Goal: Check status: Check status

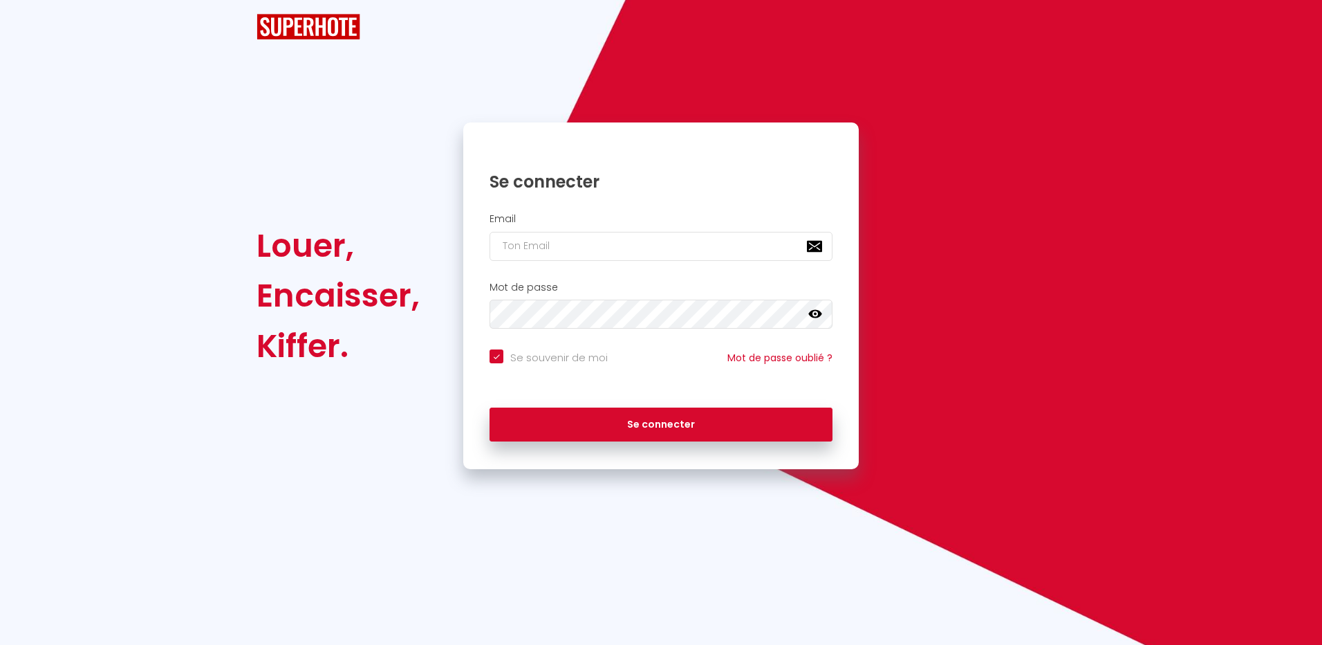
checkbox input "true"
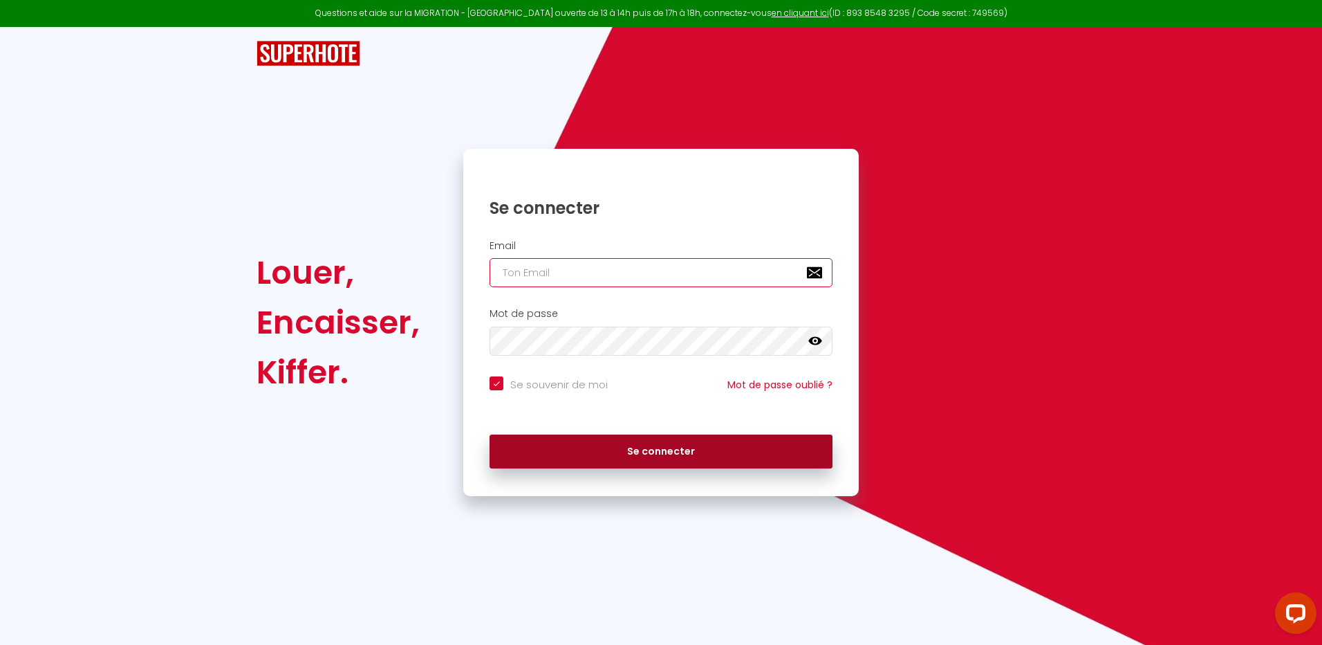
type input "[EMAIL_ADDRESS][DOMAIN_NAME]"
click at [657, 453] on button "Se connecter" at bounding box center [661, 451] width 343 height 35
checkbox input "true"
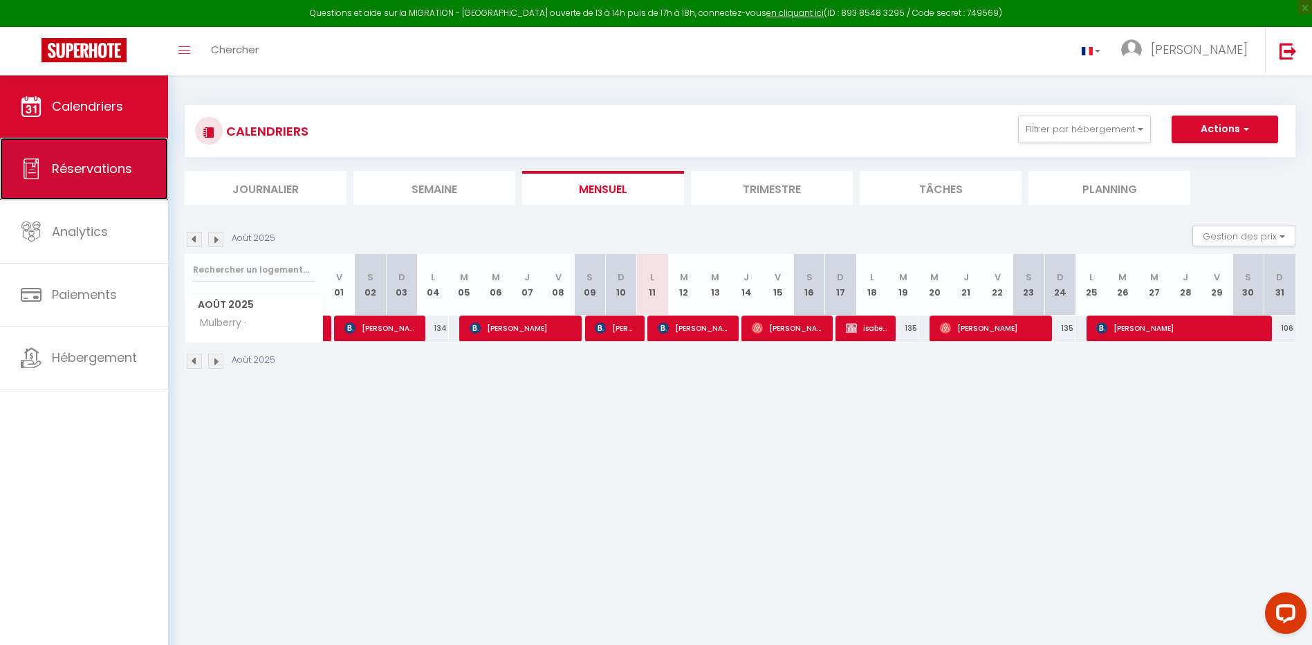
click at [114, 173] on span "Réservations" at bounding box center [92, 168] width 80 height 17
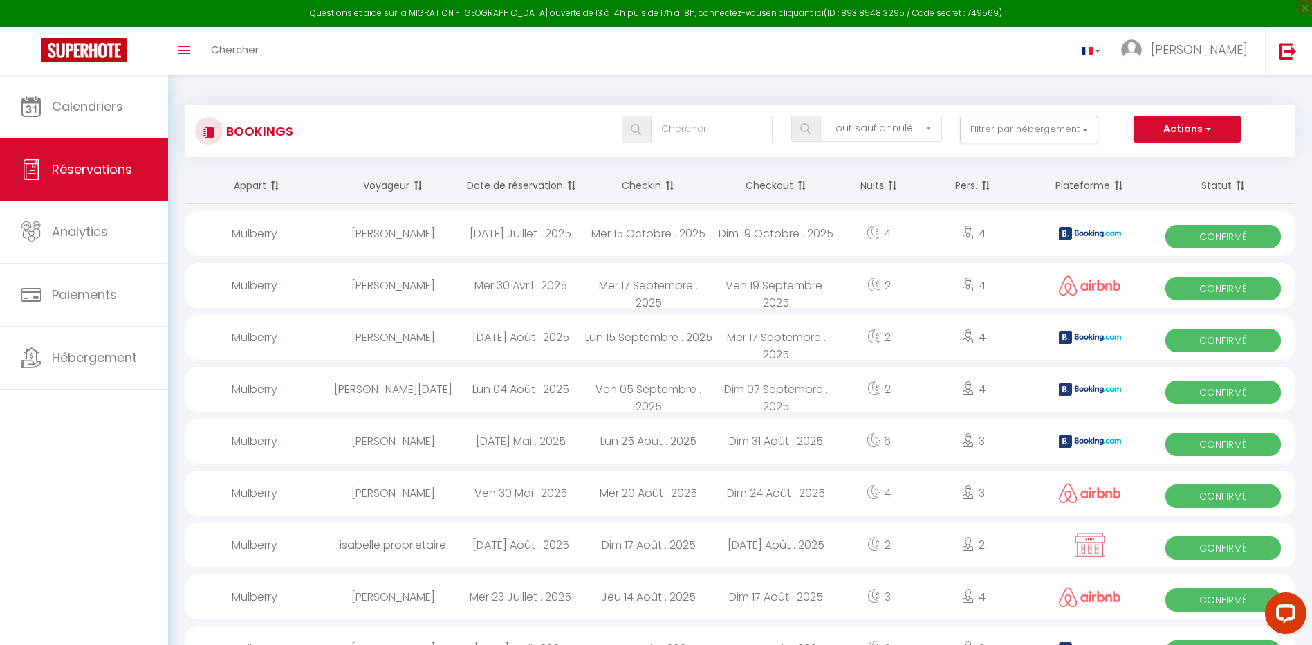
click at [526, 183] on th "Date de réservation" at bounding box center [520, 185] width 128 height 37
click at [1283, 53] on img at bounding box center [1287, 50] width 17 height 17
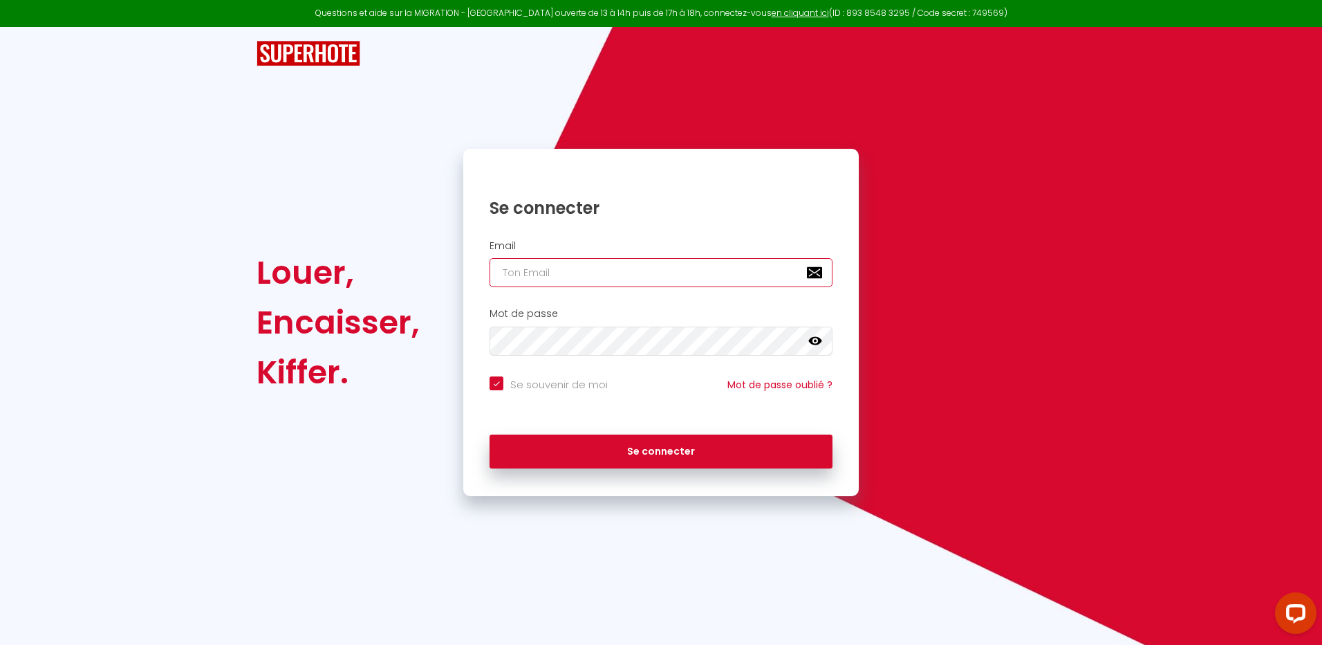
type input "[EMAIL_ADDRESS][DOMAIN_NAME]"
checkbox input "true"
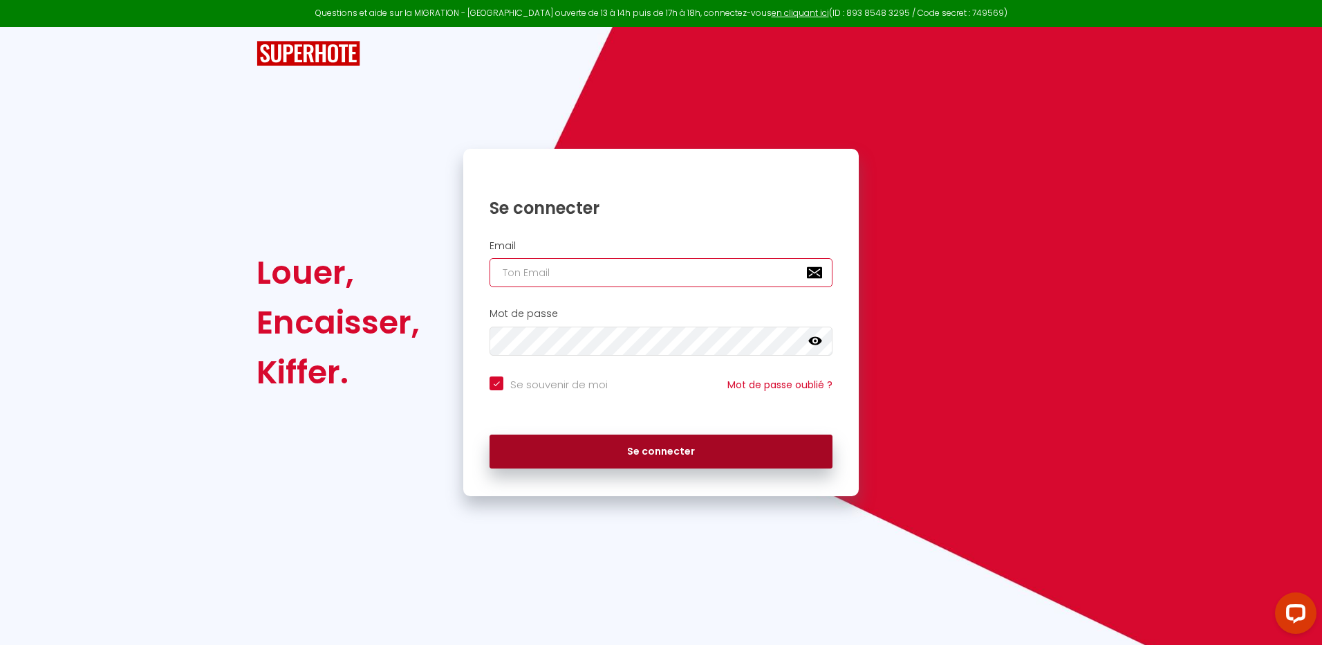
type input "[EMAIL_ADDRESS][DOMAIN_NAME]"
click at [671, 453] on button "Se connecter" at bounding box center [661, 451] width 343 height 35
checkbox input "true"
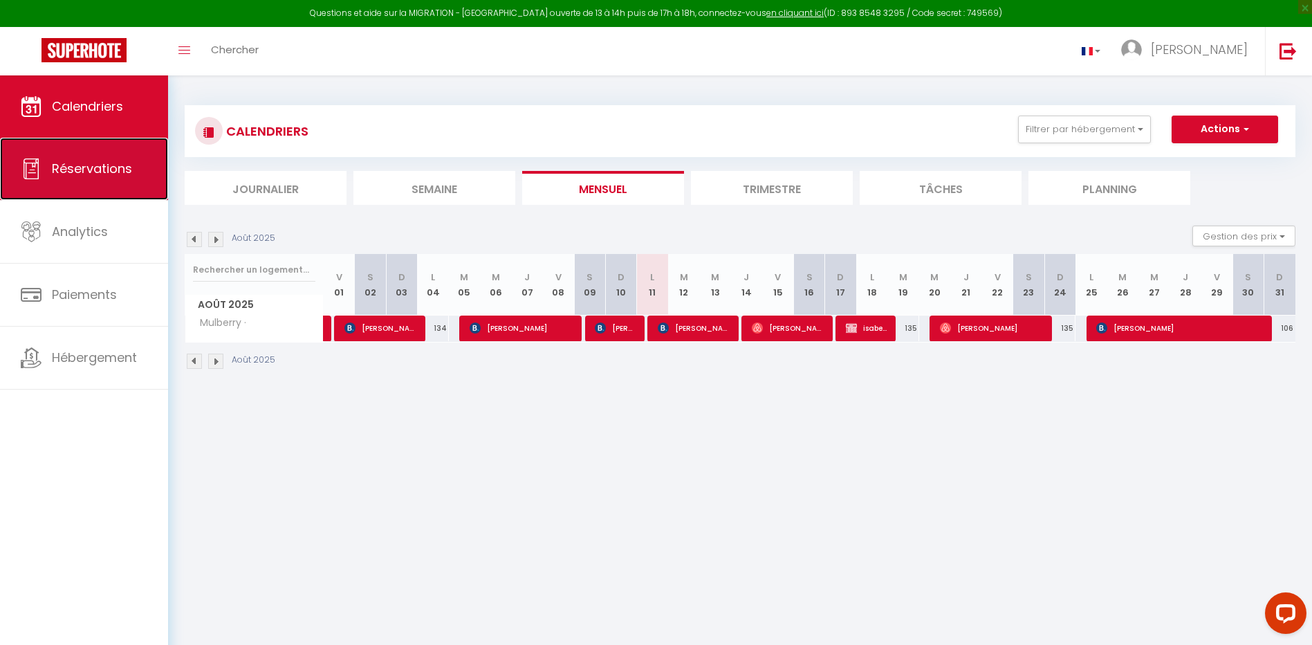
click at [129, 169] on span "Réservations" at bounding box center [92, 168] width 80 height 17
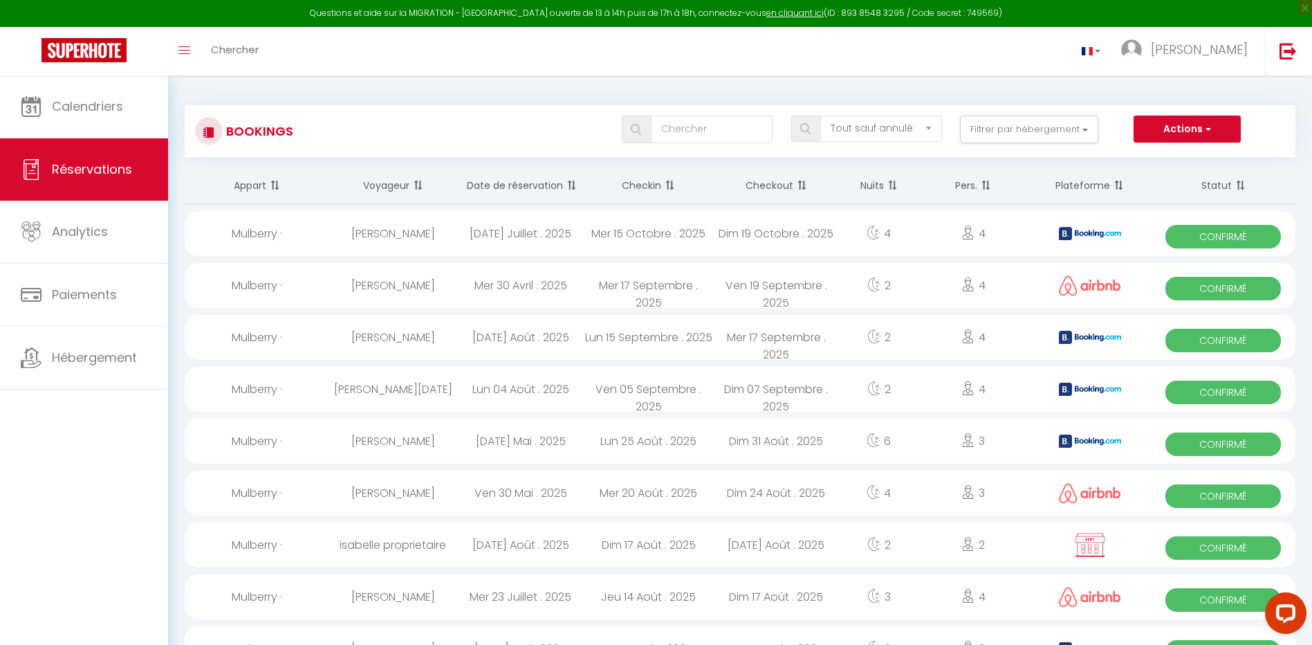
click at [529, 186] on th "Date de réservation" at bounding box center [520, 185] width 128 height 37
click at [1284, 48] on img at bounding box center [1287, 50] width 17 height 17
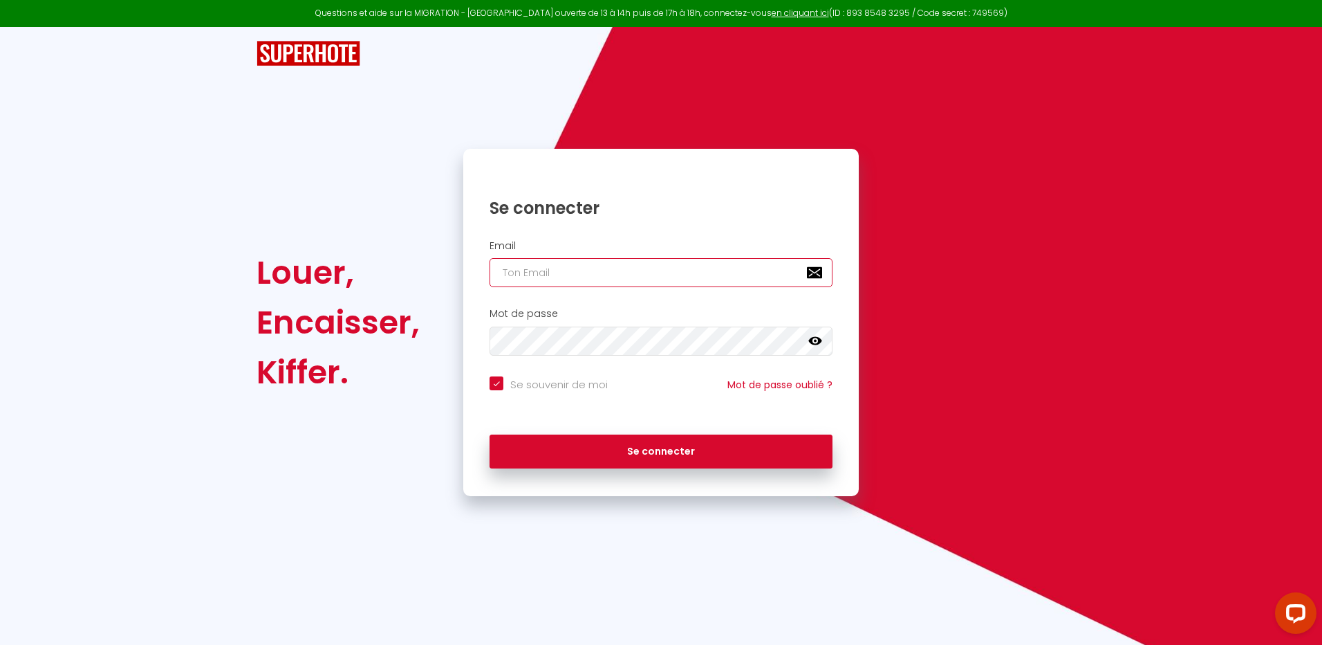
type input "[EMAIL_ADDRESS][DOMAIN_NAME]"
checkbox input "true"
